Goal: Information Seeking & Learning: Understand process/instructions

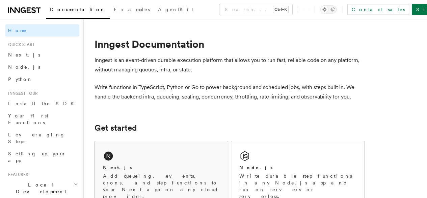
click at [172, 167] on div "Next.js Add queueing, events, crons, and step functions to your Next app on any…" at bounding box center [161, 174] width 133 height 67
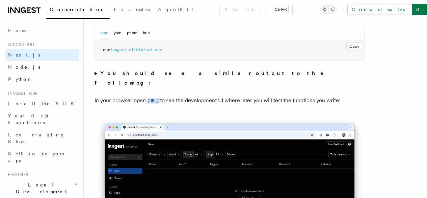
scroll to position [515, 0]
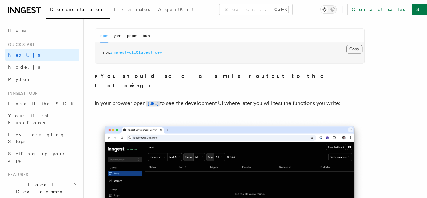
click at [347, 53] on button "Copy Copied" at bounding box center [355, 49] width 16 height 9
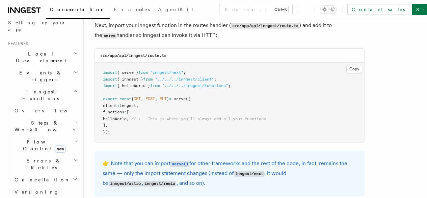
scroll to position [131, 0]
click at [114, 12] on span "Examples" at bounding box center [132, 9] width 36 height 5
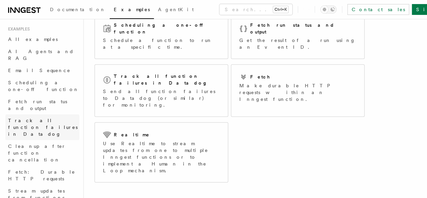
scroll to position [115, 0]
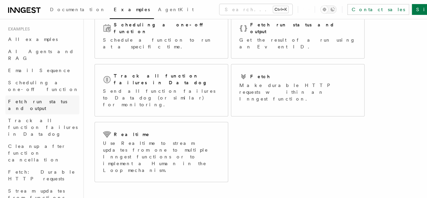
click at [40, 99] on span "Fetch run status and output" at bounding box center [37, 105] width 59 height 12
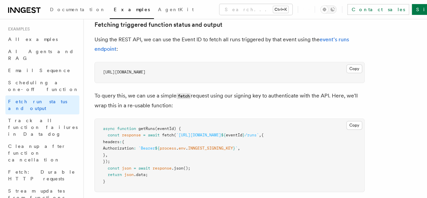
scroll to position [392, 0]
click at [170, 54] on p "Using the REST API, we can use the Event ID to fetch all runs triggered by that…" at bounding box center [230, 44] width 270 height 19
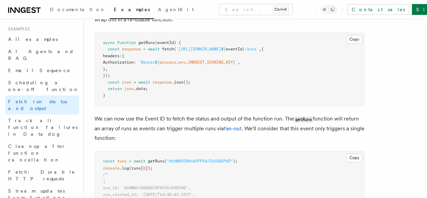
scroll to position [478, 0]
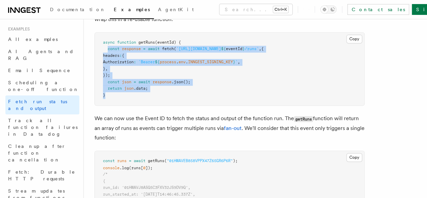
drag, startPoint x: 107, startPoint y: 79, endPoint x: 120, endPoint y: 124, distance: 46.6
click at [120, 105] on pre "async function getRuns (eventId) { const response = await fetch ( `https://api.…" at bounding box center [230, 68] width 270 height 73
drag, startPoint x: 106, startPoint y: 77, endPoint x: 113, endPoint y: 120, distance: 43.8
click at [113, 105] on pre "async function getRuns (eventId) { const response = await fetch ( `https://api.…" at bounding box center [230, 68] width 270 height 73
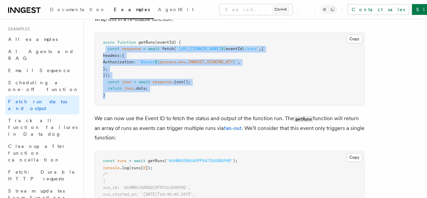
copy code "const response = await fetch ( `https://api.inngest.com/v1/events/ ${ eventId }…"
